Goal: Complete application form

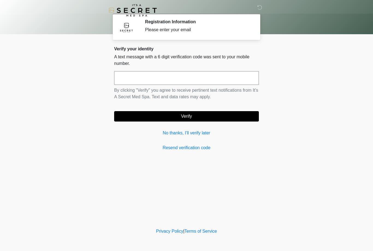
click at [141, 73] on input "text" at bounding box center [186, 78] width 145 height 14
click at [181, 134] on link "No thanks, I'll verify later" at bounding box center [186, 133] width 145 height 7
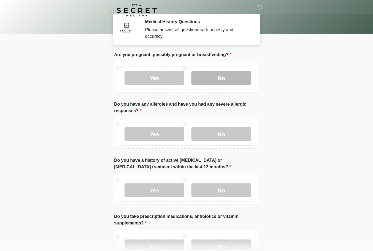
click at [230, 75] on label "No" at bounding box center [222, 78] width 60 height 14
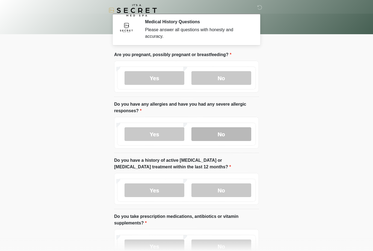
click at [236, 138] on label "No" at bounding box center [222, 134] width 60 height 14
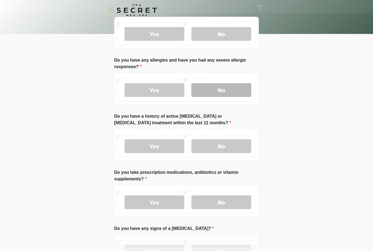
scroll to position [55, 0]
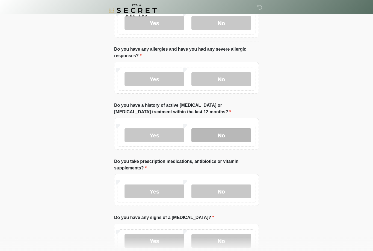
click at [242, 141] on label "No" at bounding box center [222, 135] width 60 height 14
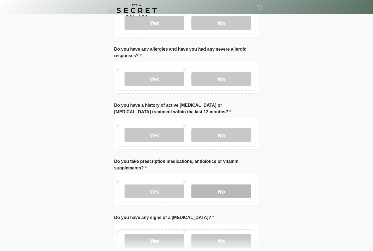
click at [237, 193] on label "No" at bounding box center [222, 191] width 60 height 14
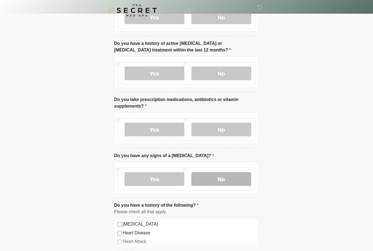
click at [240, 177] on label "No" at bounding box center [222, 179] width 60 height 14
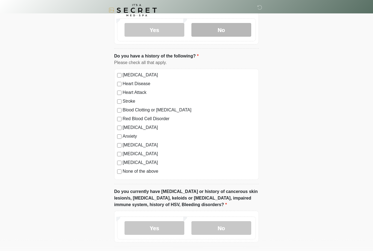
scroll to position [267, 0]
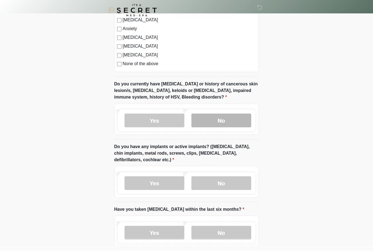
click at [226, 121] on label "No" at bounding box center [222, 121] width 60 height 14
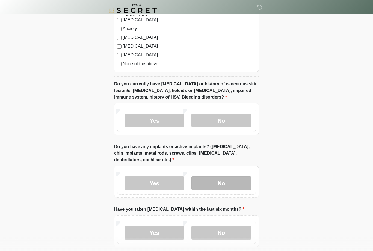
click at [230, 182] on label "No" at bounding box center [222, 183] width 60 height 14
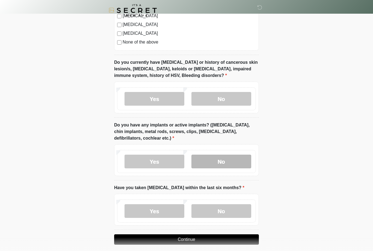
scroll to position [399, 0]
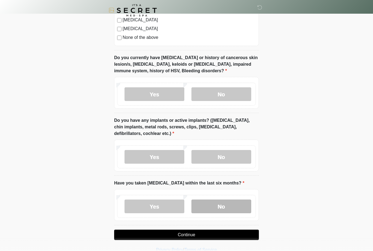
click at [237, 209] on label "No" at bounding box center [222, 206] width 60 height 14
click at [244, 233] on button "Continue" at bounding box center [186, 234] width 145 height 10
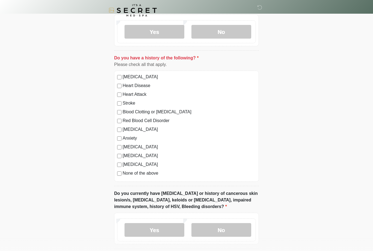
scroll to position [264, 0]
click at [153, 175] on label "None of the above" at bounding box center [189, 173] width 133 height 7
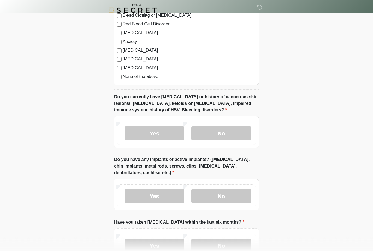
scroll to position [399, 0]
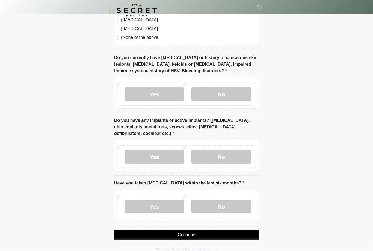
click at [243, 235] on button "Continue" at bounding box center [186, 234] width 145 height 10
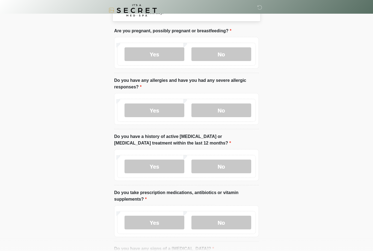
scroll to position [0, 0]
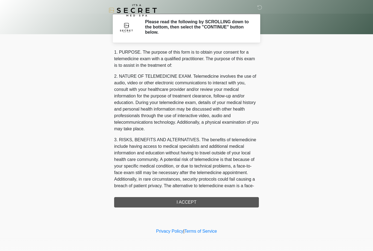
click at [127, 199] on div "1. PURPOSE. The purpose of this form is to obtain your consent for a telemedici…" at bounding box center [186, 128] width 145 height 158
click at [142, 204] on div "1. PURPOSE. The purpose of this form is to obtain your consent for a telemedici…" at bounding box center [186, 128] width 145 height 158
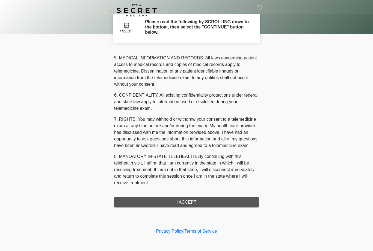
scroll to position [176, 0]
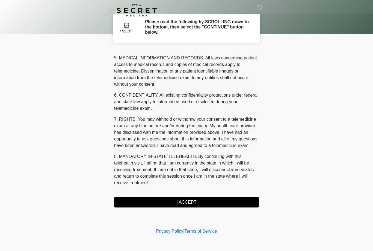
click at [143, 200] on button "I ACCEPT" at bounding box center [186, 202] width 145 height 10
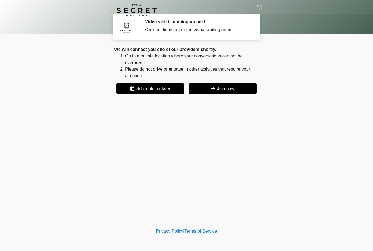
click at [236, 91] on button "Join now" at bounding box center [223, 88] width 68 height 10
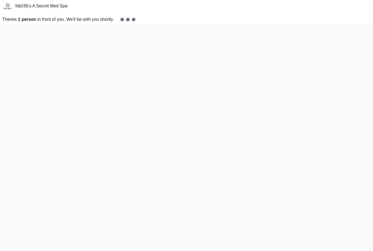
scroll to position [2, 0]
